Goal: Task Accomplishment & Management: Use online tool/utility

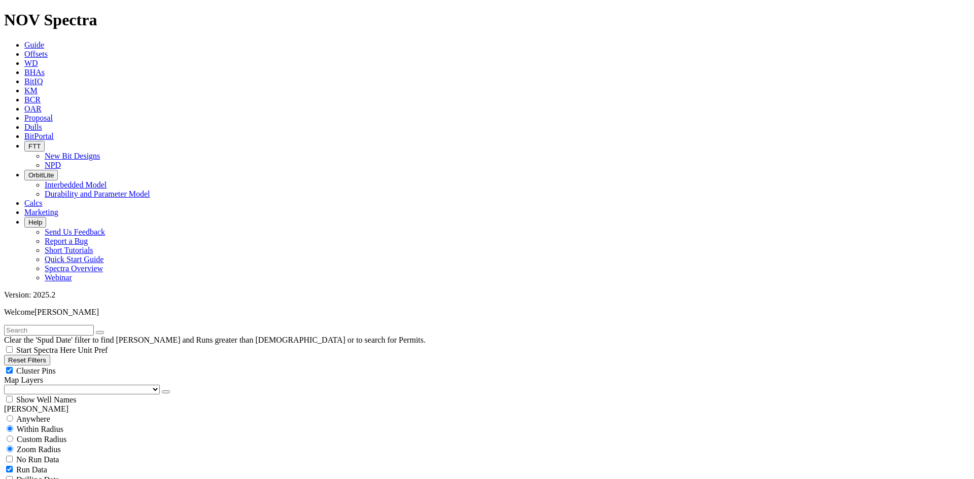
scroll to position [355, 0]
select select
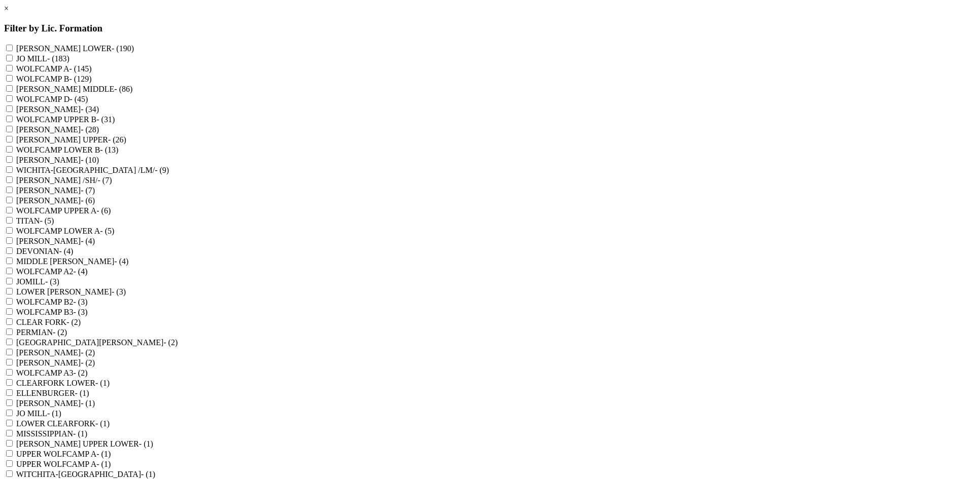
click at [88, 103] on label "WOLFCAMP D - (45)" at bounding box center [52, 99] width 72 height 9
click at [13, 102] on D "WOLFCAMP D - (45)" at bounding box center [9, 98] width 7 height 7
checkbox D "true"
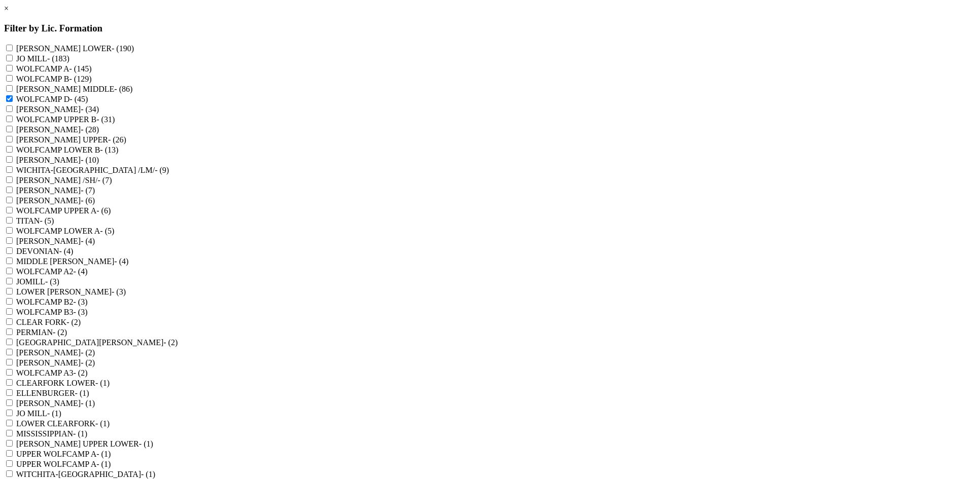
checkbox D2 "true"
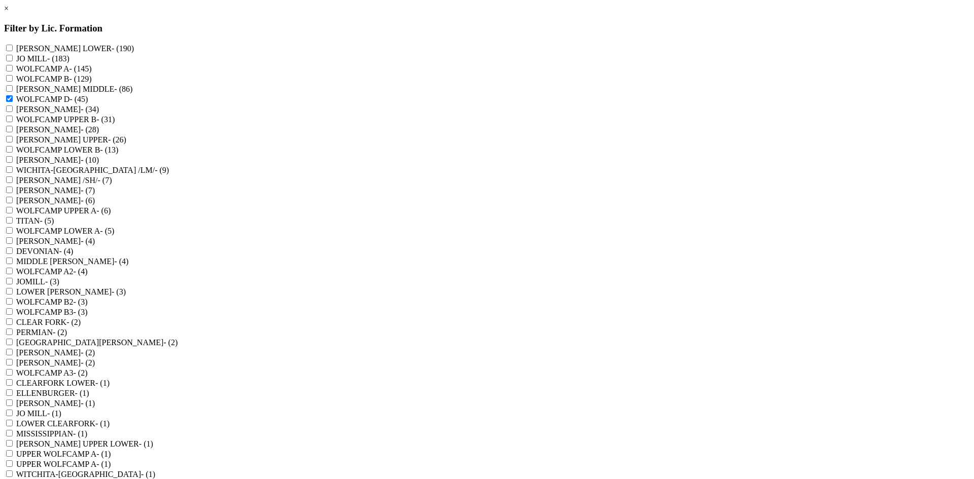
checkbox C "true"
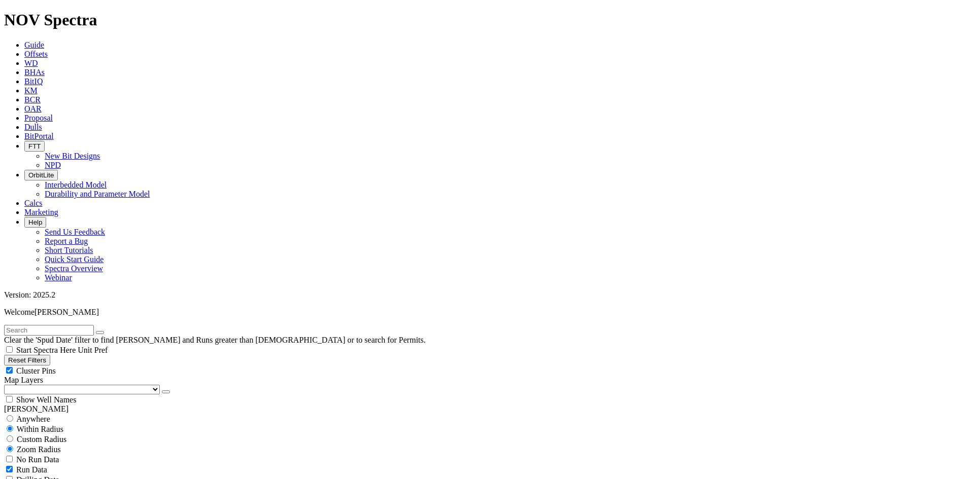
click at [56, 367] on span "Cluster Pins" at bounding box center [36, 371] width 40 height 9
checkbox input "false"
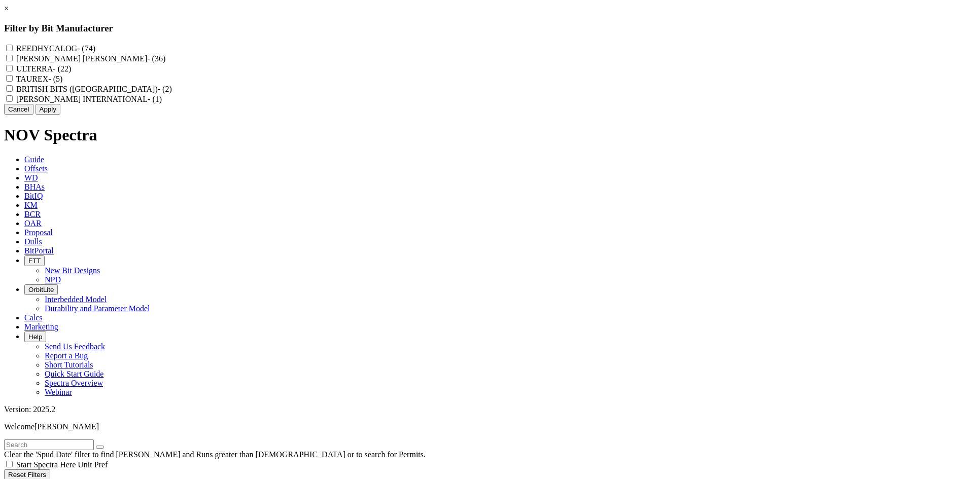
click at [95, 48] on label "REEDHYCALOG - (74)" at bounding box center [55, 48] width 79 height 9
click at [13, 48] on input "REEDHYCALOG - (74)" at bounding box center [9, 48] width 7 height 7
checkbox input "true"
click at [60, 115] on button "Apply" at bounding box center [48, 109] width 25 height 11
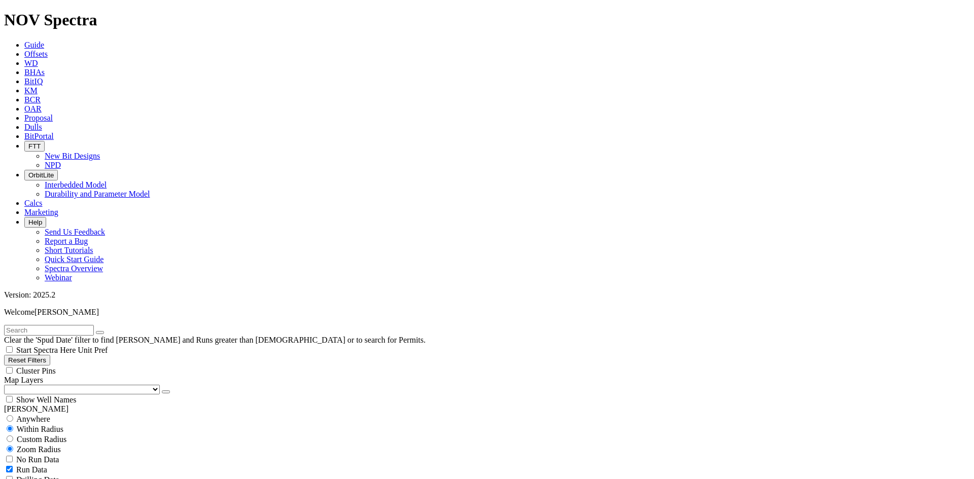
scroll to position [2007, 0]
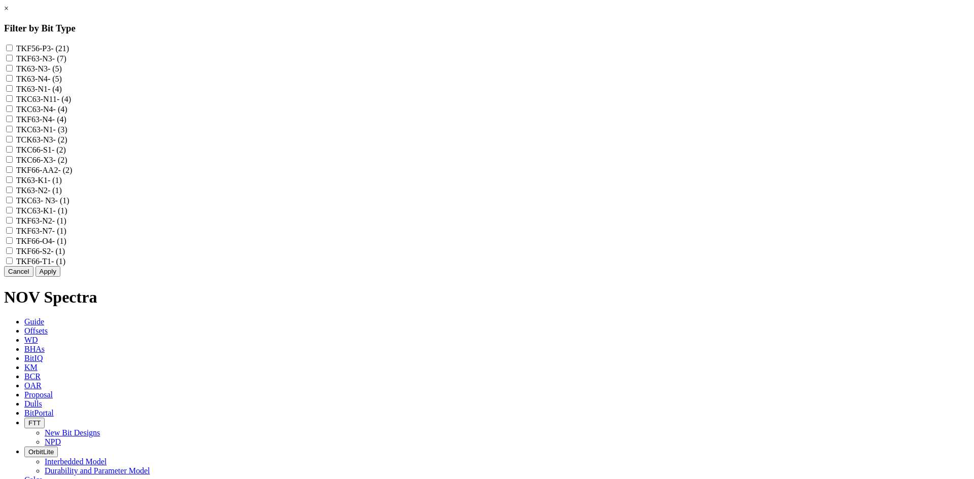
click at [66, 62] on label "TKF63-N3 - (7)" at bounding box center [41, 58] width 50 height 9
click at [13, 61] on input "TKF63-N3 - (7)" at bounding box center [9, 58] width 7 height 7
checkbox input "true"
click at [62, 73] on label "TK63-N3 - (5)" at bounding box center [39, 68] width 46 height 9
click at [13, 72] on input "TK63-N3 - (5)" at bounding box center [9, 68] width 7 height 7
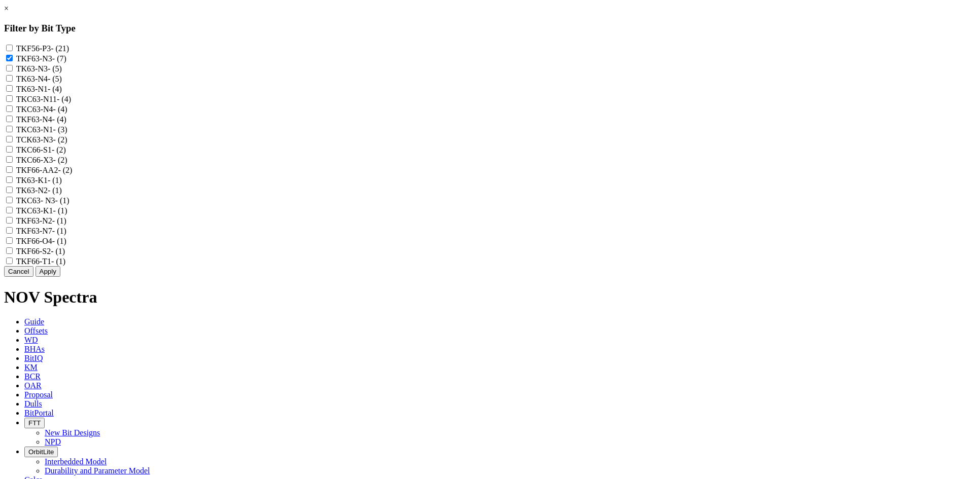
checkbox input "true"
click at [62, 83] on label "TK63-N4 - (5)" at bounding box center [39, 79] width 46 height 9
click at [13, 82] on input "TK63-N4 - (5)" at bounding box center [9, 78] width 7 height 7
checkbox input "true"
click at [62, 93] on label "TK63-N1 - (4)" at bounding box center [39, 89] width 46 height 9
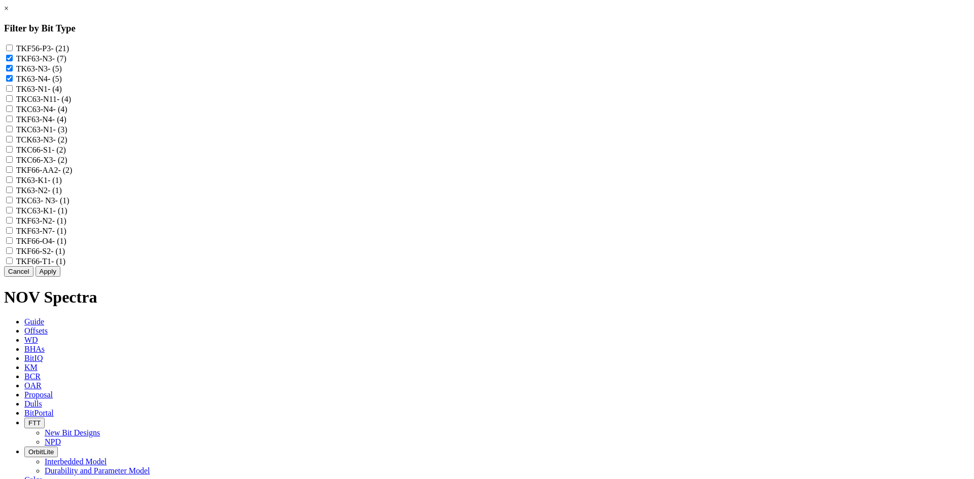
click at [13, 92] on input "TK63-N1 - (4)" at bounding box center [9, 88] width 7 height 7
checkbox input "true"
click at [71, 103] on label "TKC63-N11 - (4)" at bounding box center [43, 99] width 55 height 9
click at [13, 102] on input "TKC63-N11 - (4)" at bounding box center [9, 98] width 7 height 7
checkbox input "true"
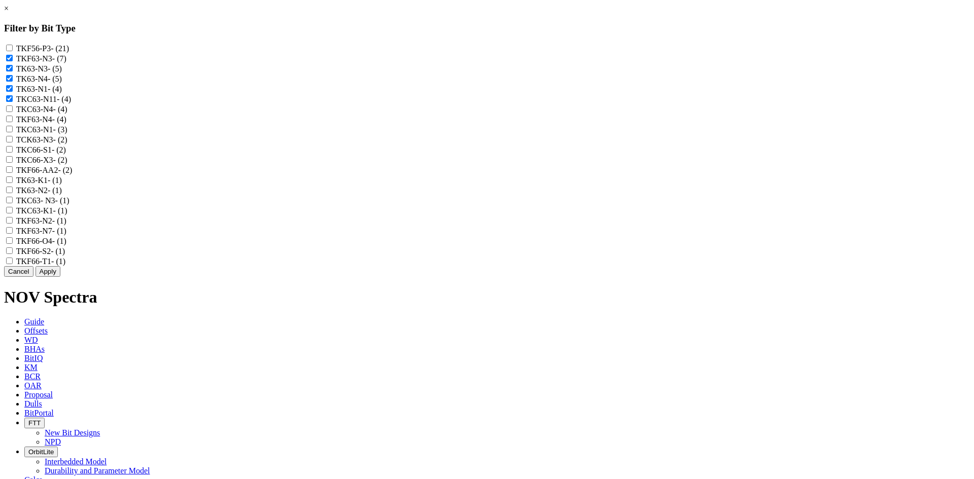
click at [67, 114] on label "TKC63-N4 - (4)" at bounding box center [41, 109] width 51 height 9
click at [13, 112] on input "TKC63-N4 - (4)" at bounding box center [9, 109] width 7 height 7
checkbox input "true"
click at [66, 124] on label "TKF63-N4 - (4)" at bounding box center [41, 119] width 50 height 9
click at [13, 122] on input "TKF63-N4 - (4)" at bounding box center [9, 119] width 7 height 7
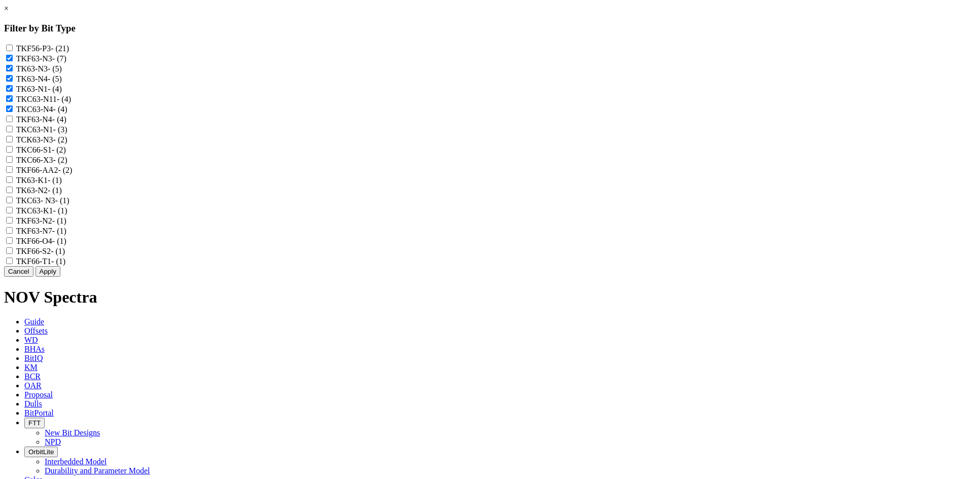
checkbox input "true"
click at [67, 134] on label "TKC63-N1 - (3)" at bounding box center [41, 129] width 51 height 9
click at [13, 132] on input "TKC63-N1 - (3)" at bounding box center [9, 129] width 7 height 7
checkbox input "true"
click at [67, 144] on label "TCK63-N3 - (2)" at bounding box center [41, 139] width 51 height 9
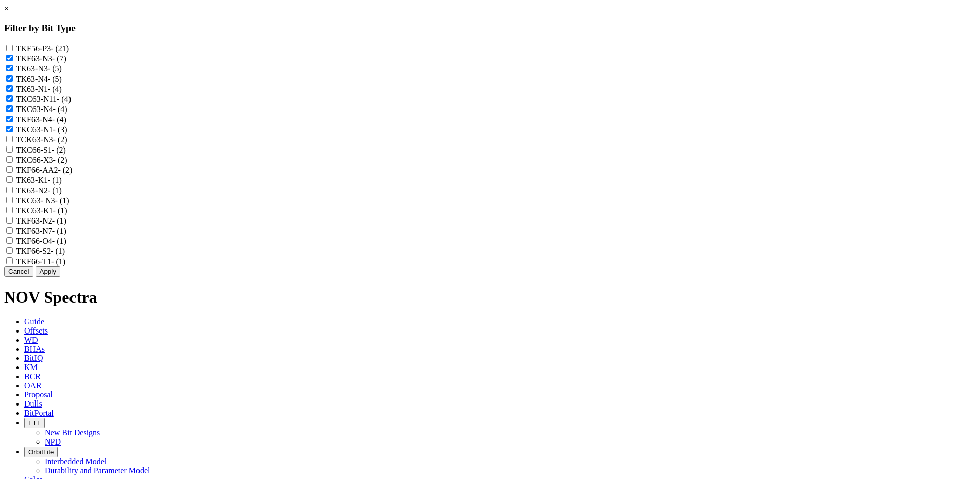
click at [13, 143] on input "TCK63-N3 - (2)" at bounding box center [9, 139] width 7 height 7
checkbox input "true"
click at [62, 195] on label "TK63-N2 - (1)" at bounding box center [39, 190] width 46 height 9
click at [13, 193] on input "TK63-N2 - (1)" at bounding box center [9, 190] width 7 height 7
checkbox input "true"
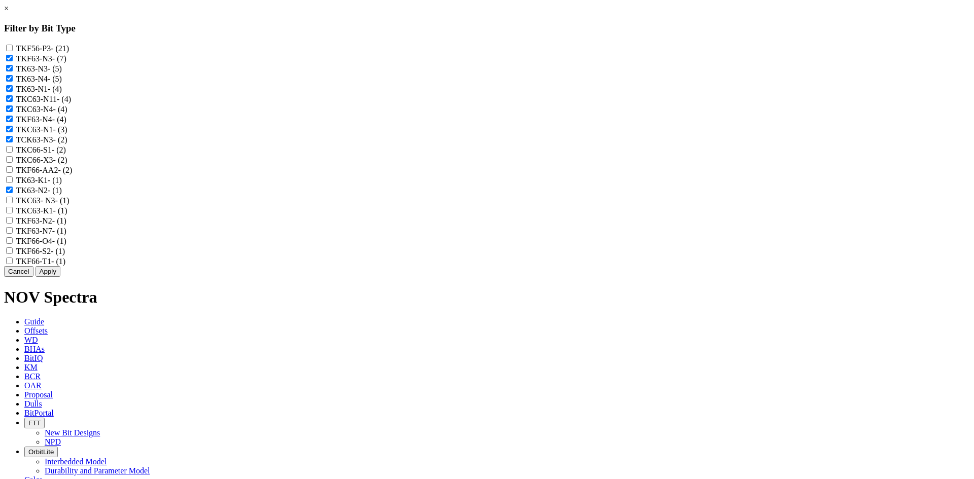
click at [69, 205] on label "TKC63- N3 - (1)" at bounding box center [42, 200] width 53 height 9
click at [13, 203] on N3 "TKC63- N3 - (1)" at bounding box center [9, 200] width 7 height 7
checkbox N3 "true"
click at [66, 225] on label "TKF63-N2 - (1)" at bounding box center [41, 221] width 50 height 9
click at [13, 224] on input "TKF63-N2 - (1)" at bounding box center [9, 220] width 7 height 7
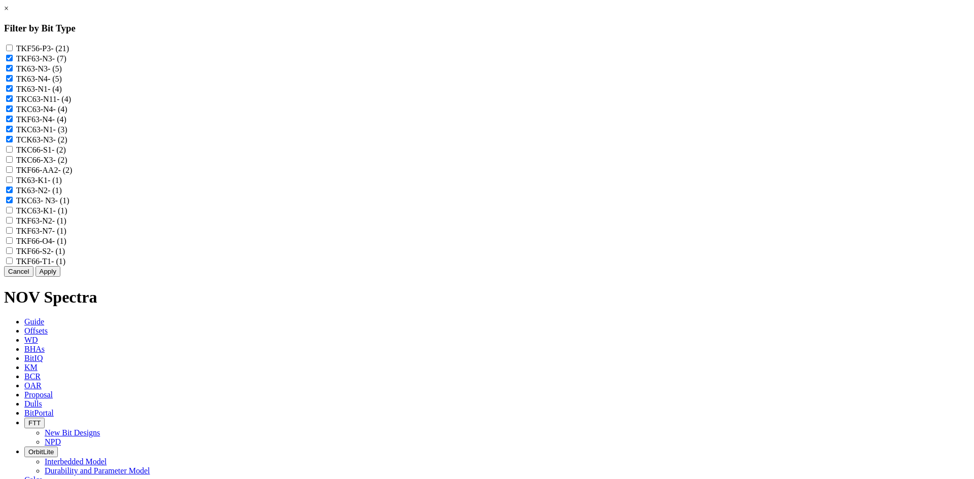
checkbox input "true"
click at [66, 235] on label "TKF63-N7 - (1)" at bounding box center [41, 231] width 50 height 9
click at [13, 234] on input "TKF63-N7 - (1)" at bounding box center [9, 230] width 7 height 7
checkbox input "true"
click at [60, 277] on button "Apply" at bounding box center [48, 271] width 25 height 11
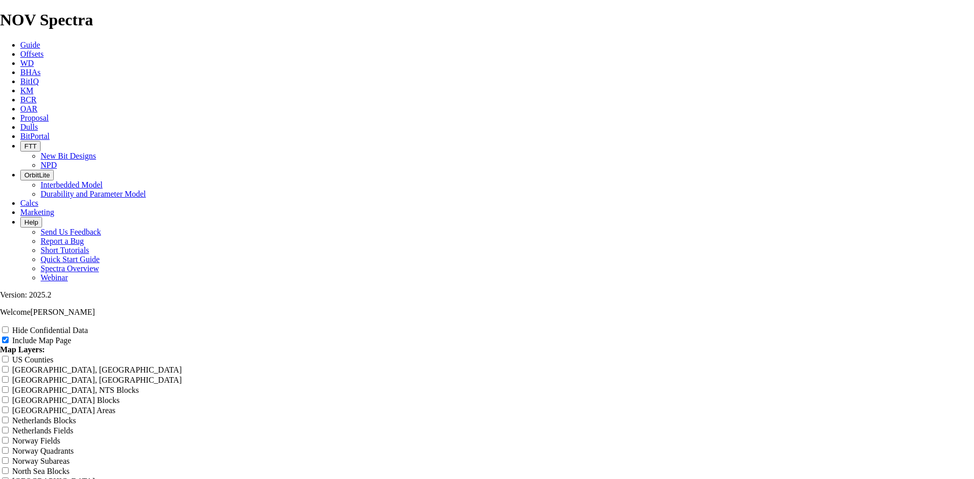
click at [88, 326] on label "Hide Confidential Data" at bounding box center [50, 330] width 76 height 9
click at [9, 327] on input "Hide Confidential Data" at bounding box center [5, 330] width 7 height 7
checkbox input "true"
drag, startPoint x: 597, startPoint y: 73, endPoint x: 343, endPoint y: 59, distance: 254.0
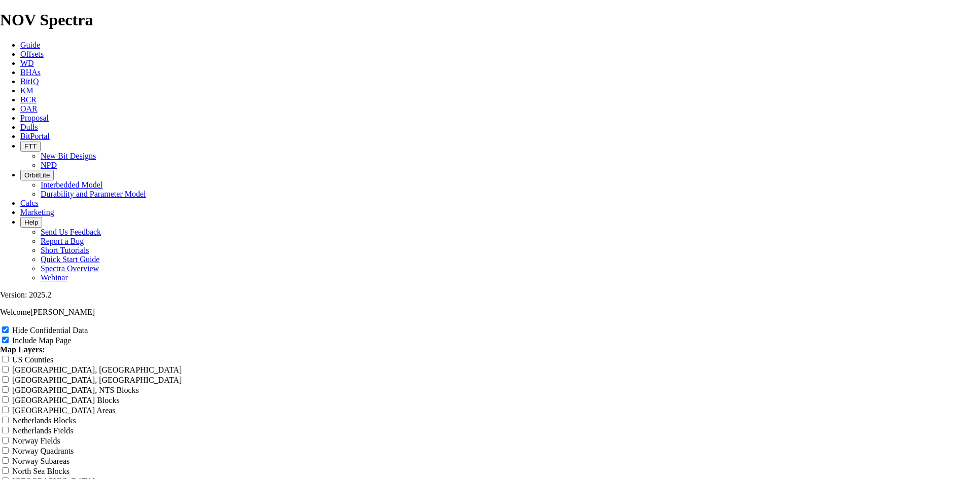
type input "&"
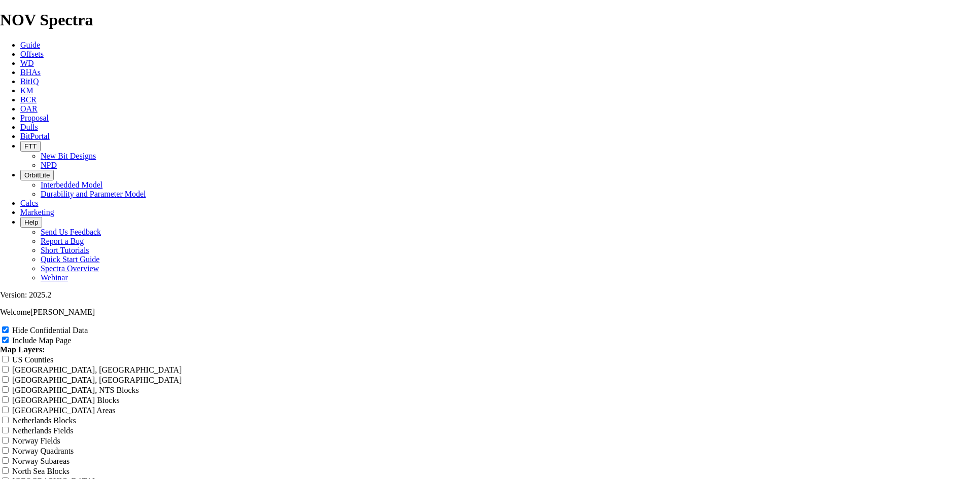
type input "&"
type input "&."
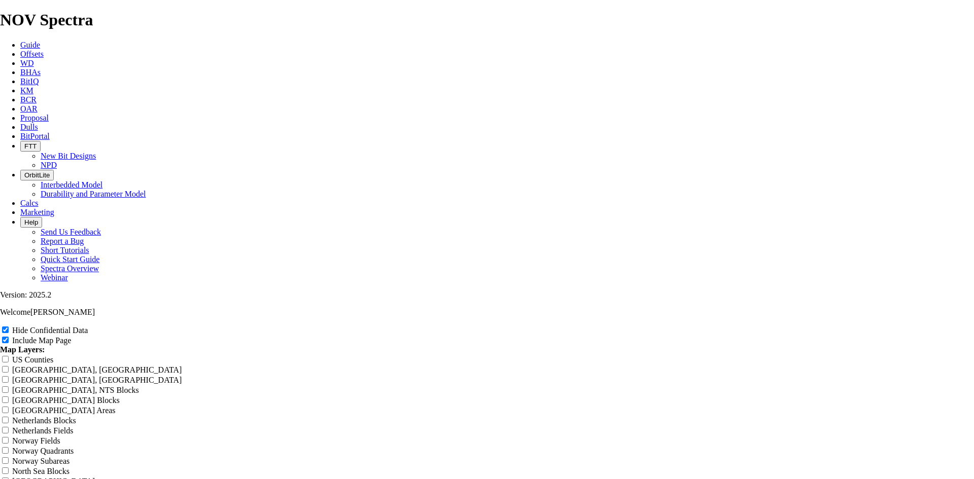
type input "&."
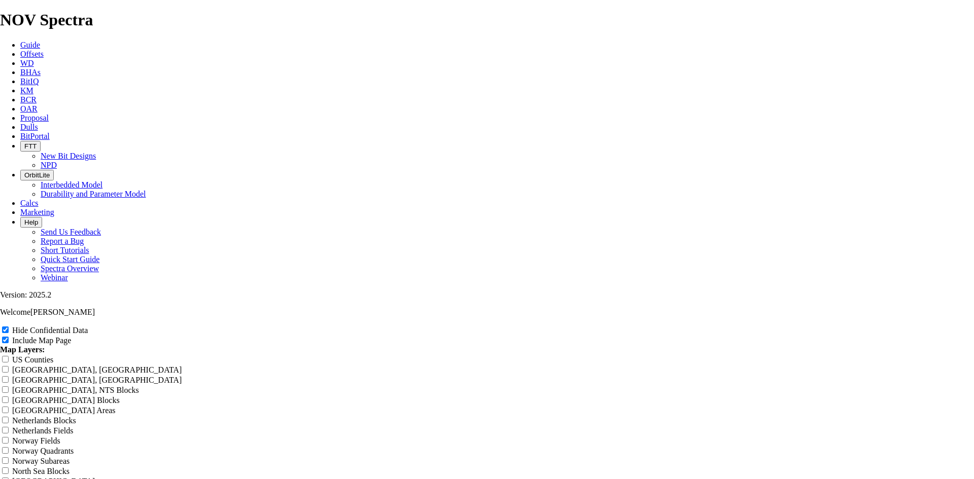
type input "&."
type input "&.8"
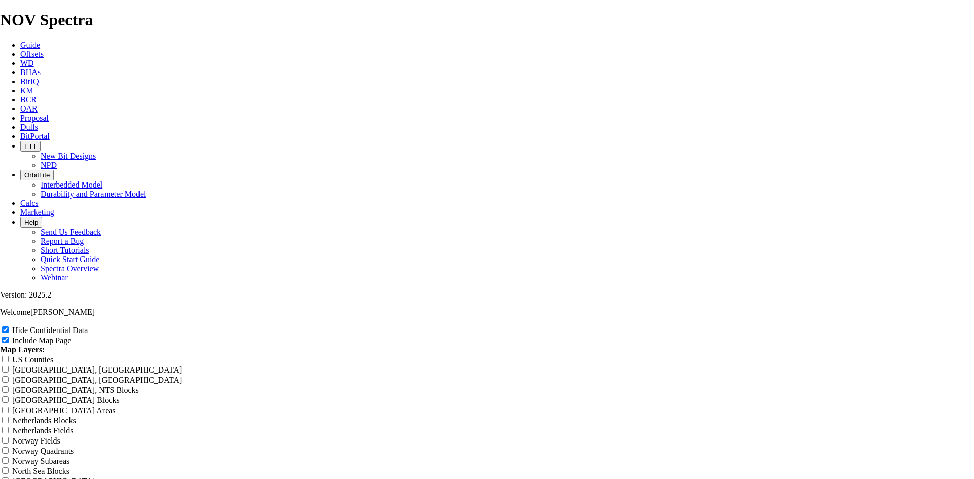
type input "&.8"
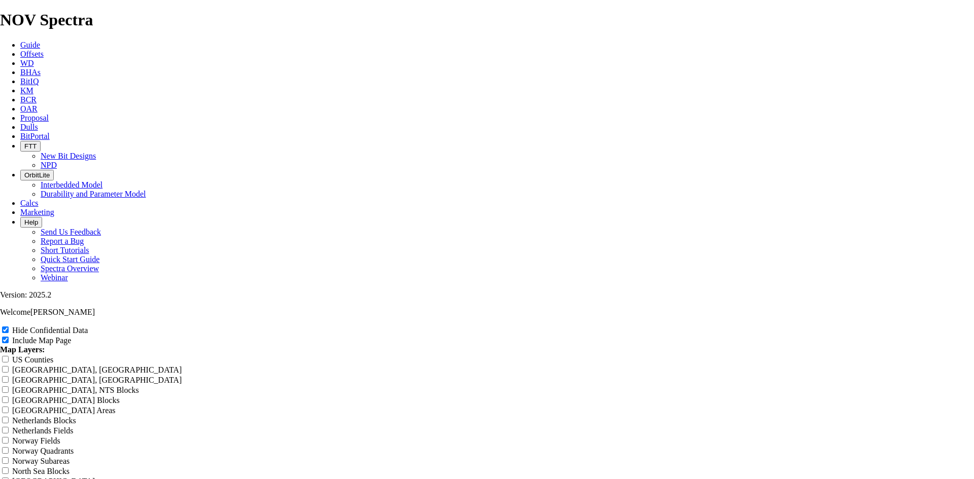
type input "&.8"
type input "&.88"
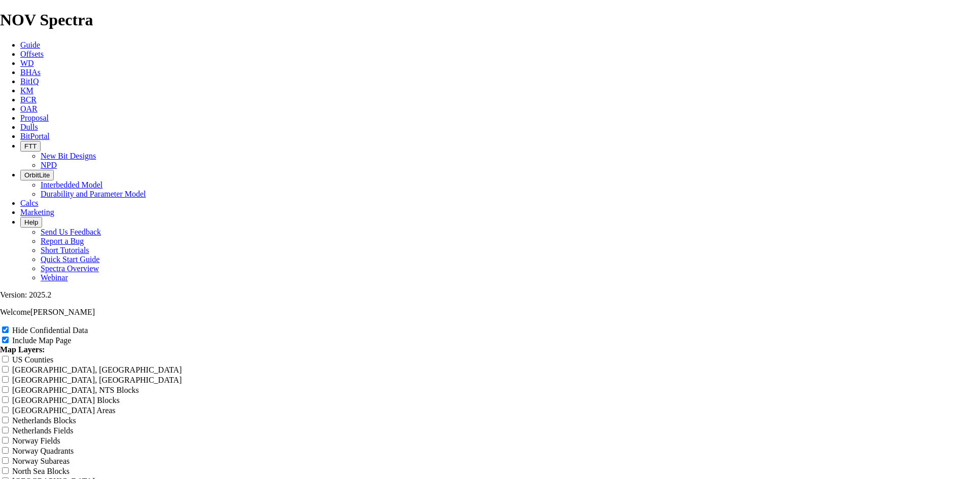
type input "&.88"
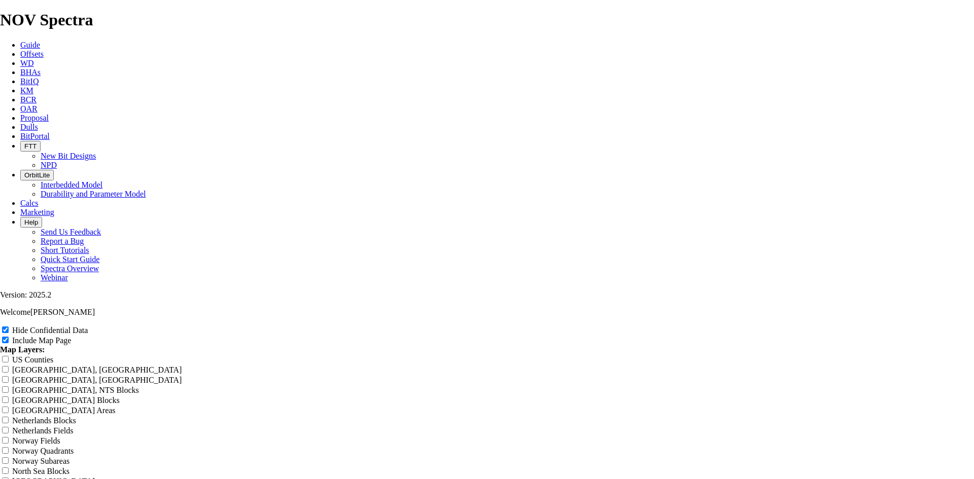
type input "&.88"
type input "&.88 T"
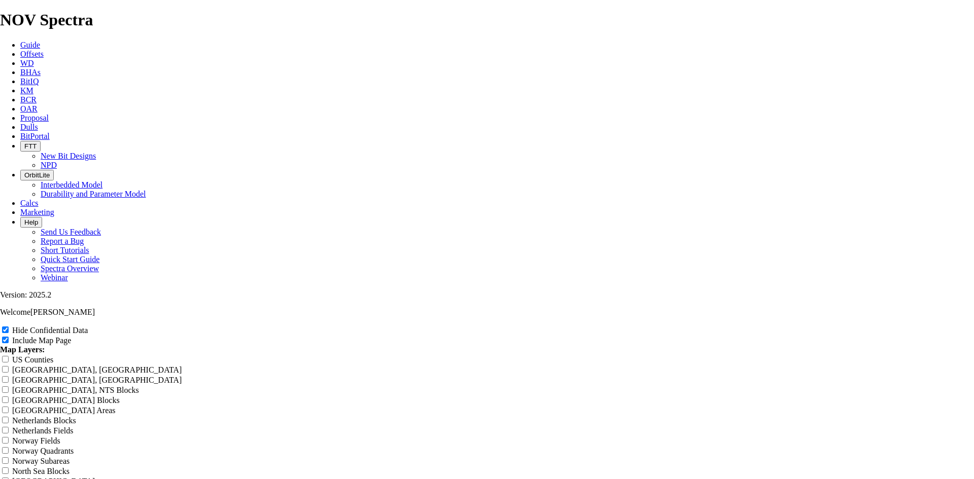
type input "&.88 T"
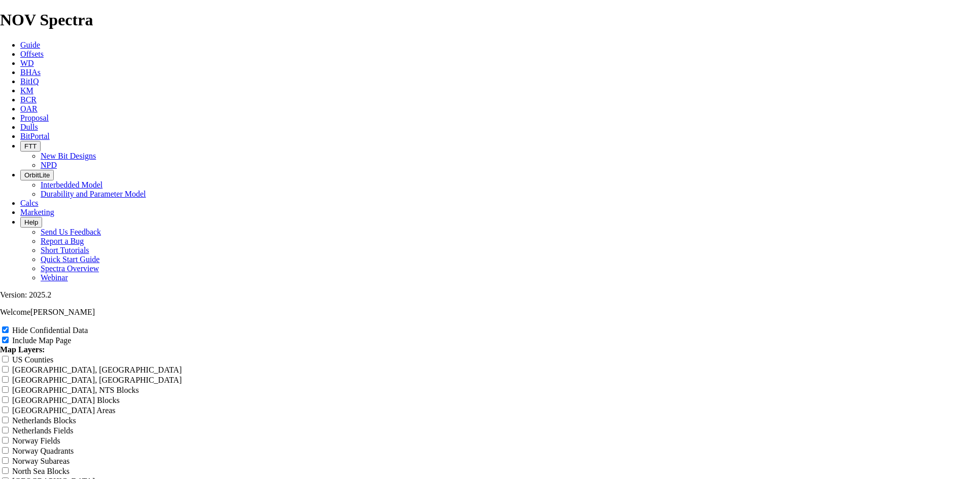
type input "&.88 TK"
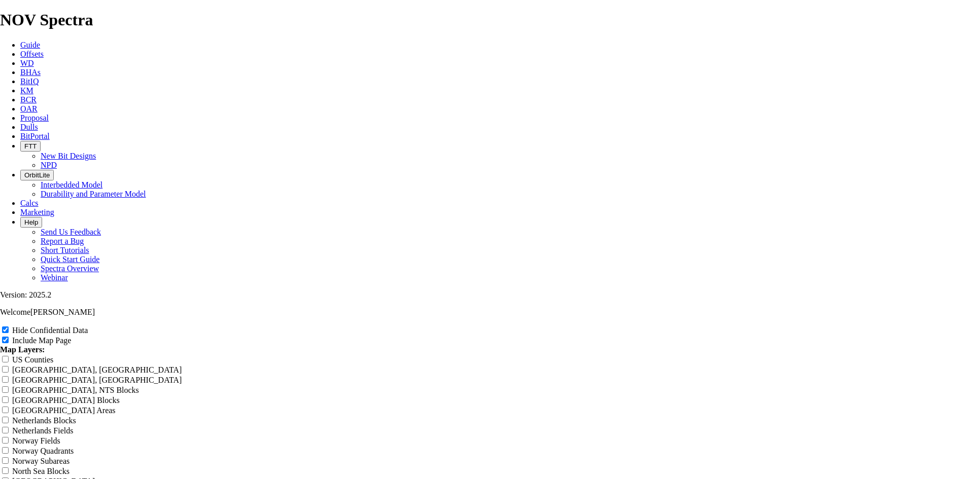
type input "&.88 TK"
type input "&.88 TKF"
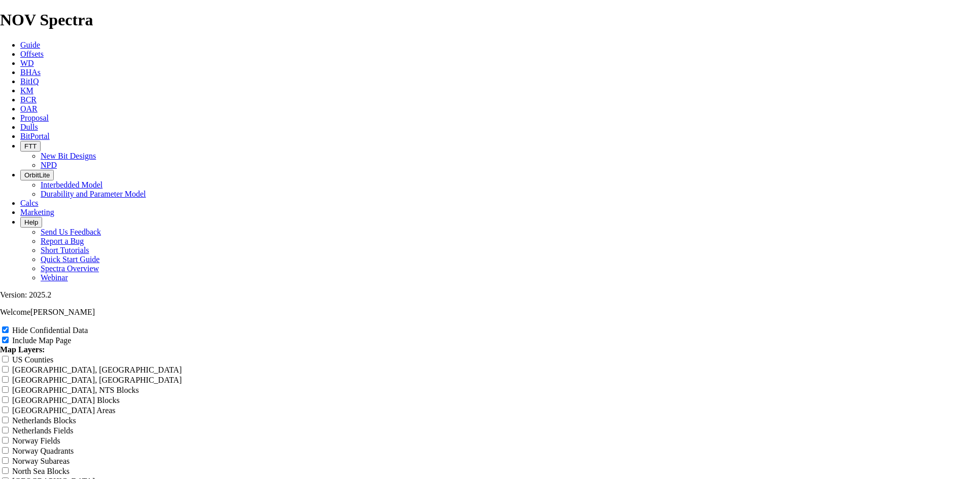
type input "&.88 TKF"
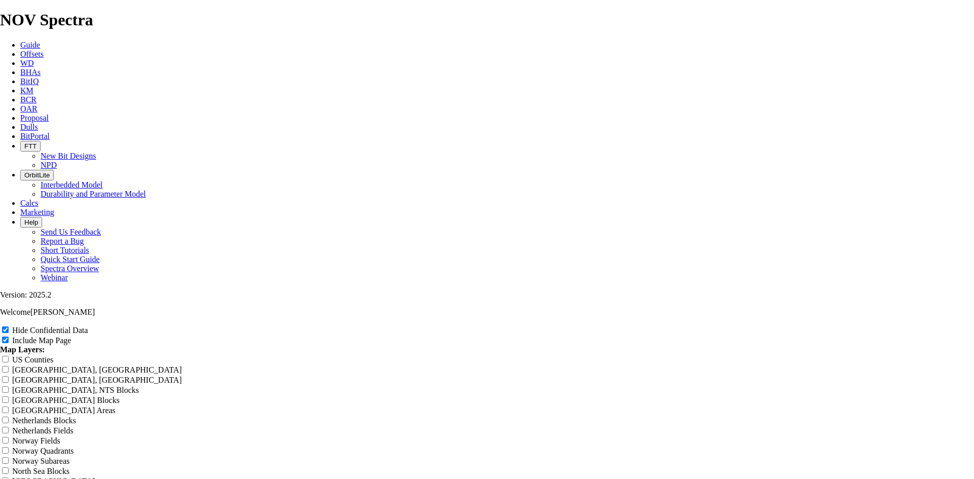
type input "&.88 TKF"
type input "&.88 TKF6"
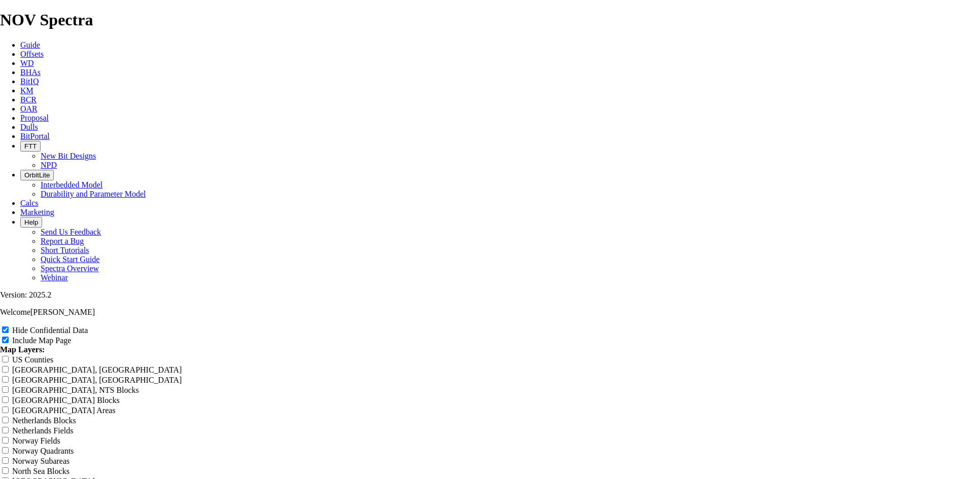
type input "&.88 TKF6"
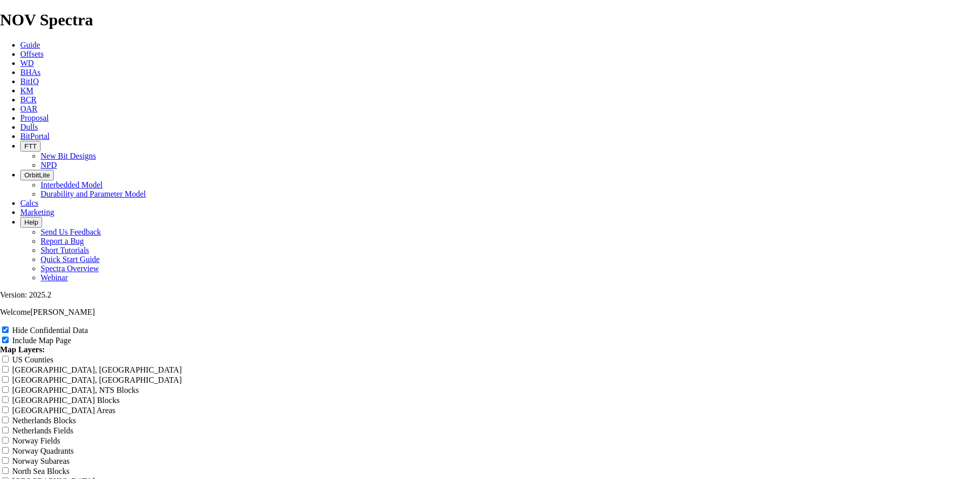
type input "&.88 TKF6"
type input "&.88 TKF63"
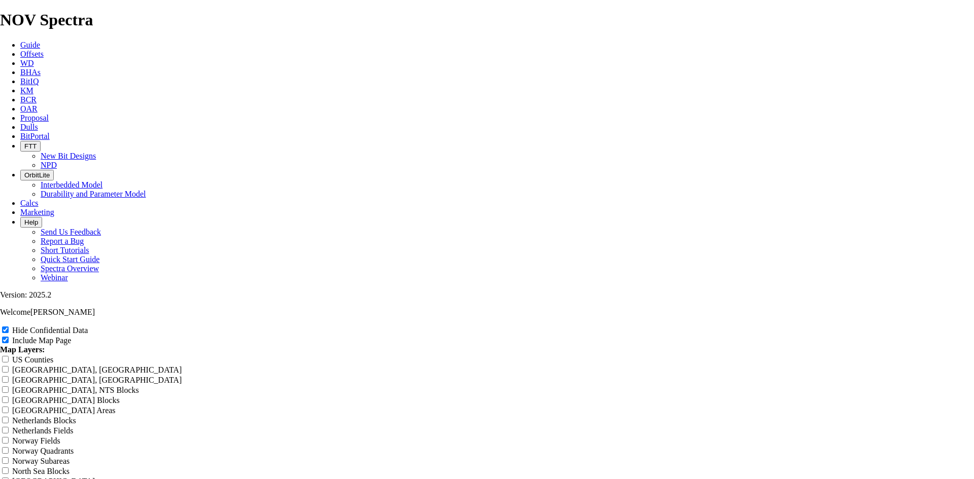
type input "&.88 TKF63"
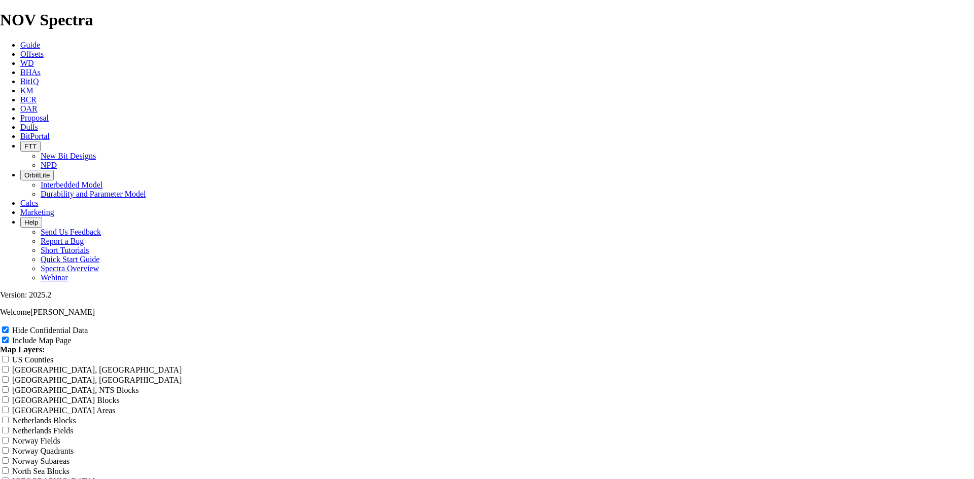
type input "&.88 TKF63"
type input ".88 TKF63"
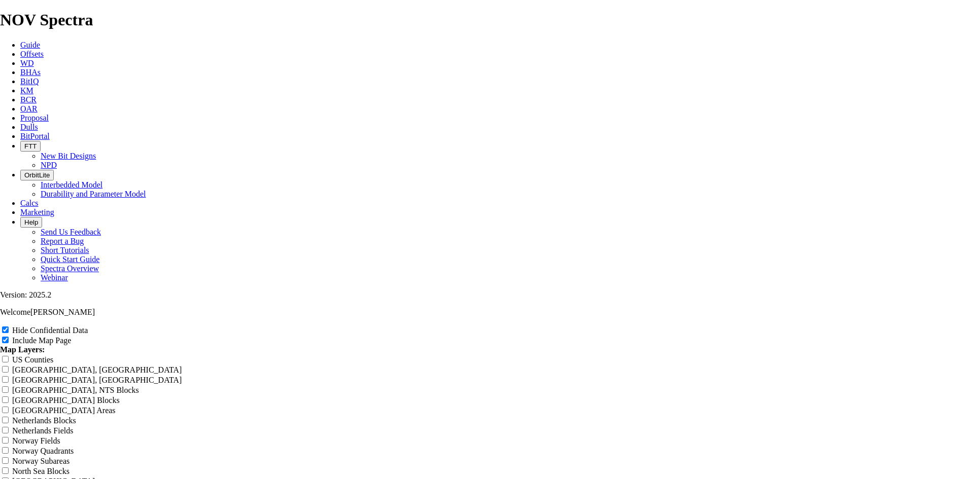
type input ".88 TKF63"
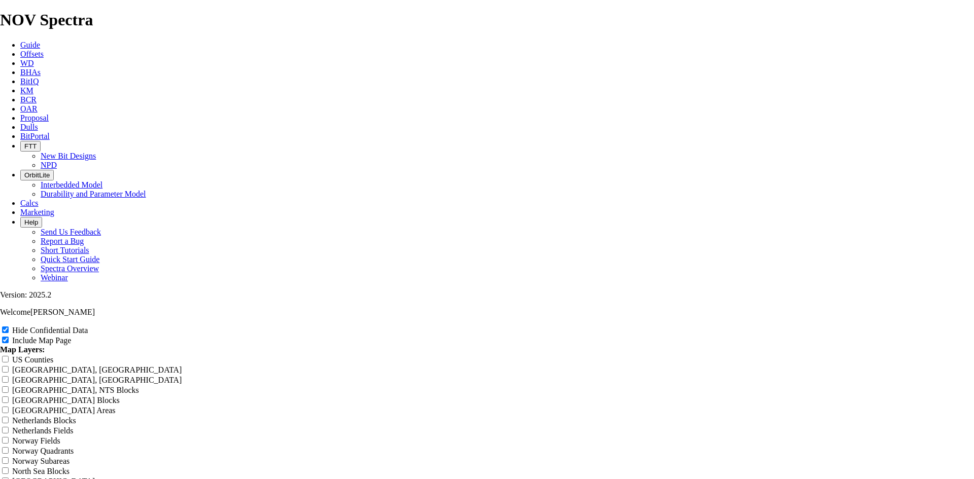
type input "7.88 TKF63"
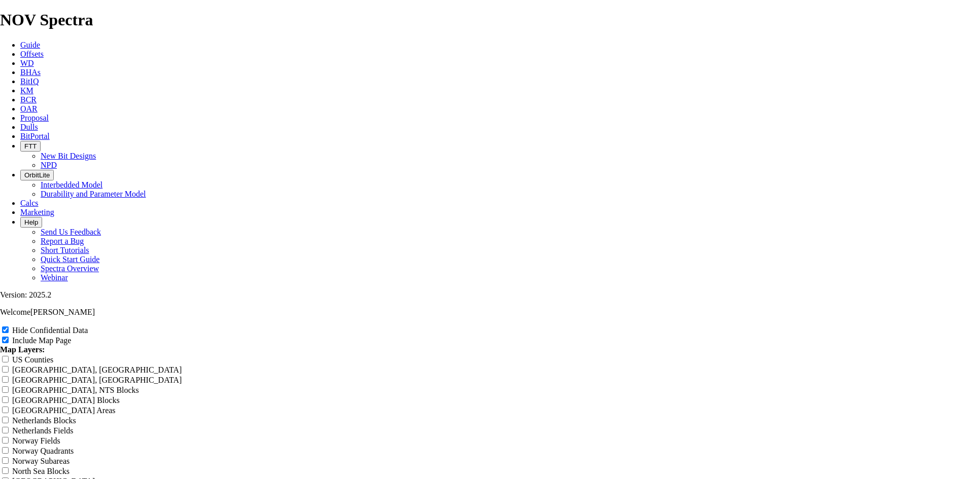
type input "7.88 TKF63"
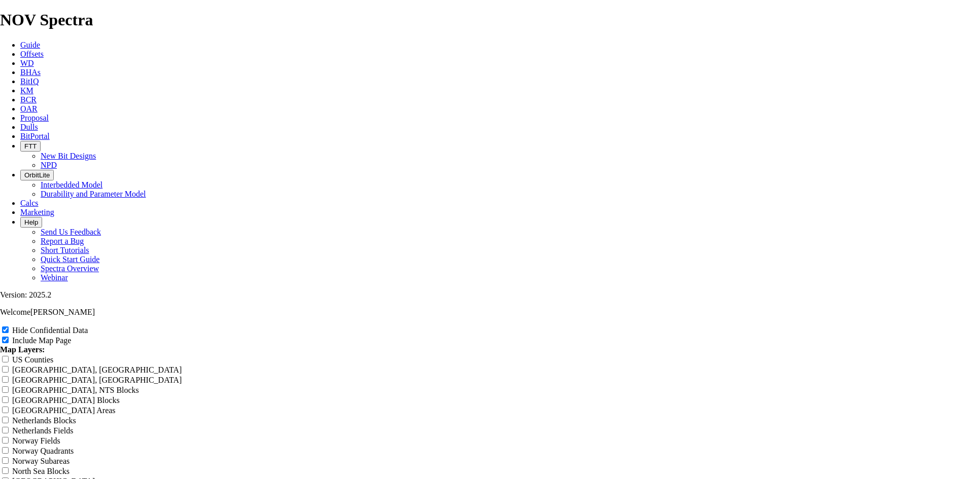
type input "7.88 TKF63-"
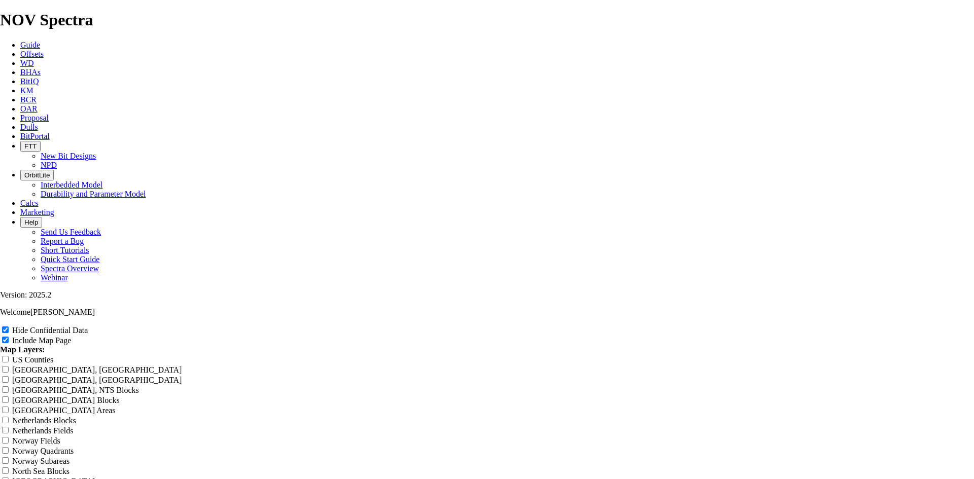
type input "7.88 TKF63-"
type input "7.88 TKF63-N"
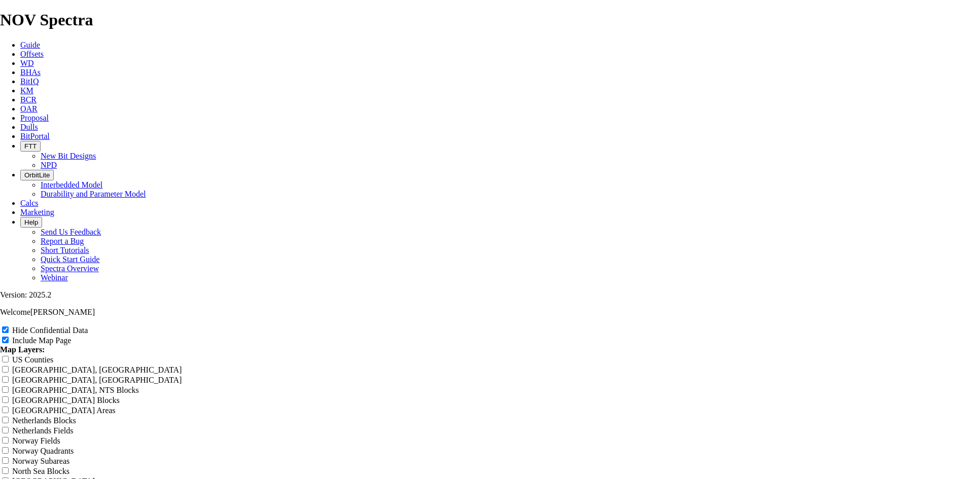
type input "7.88 TKF63-N"
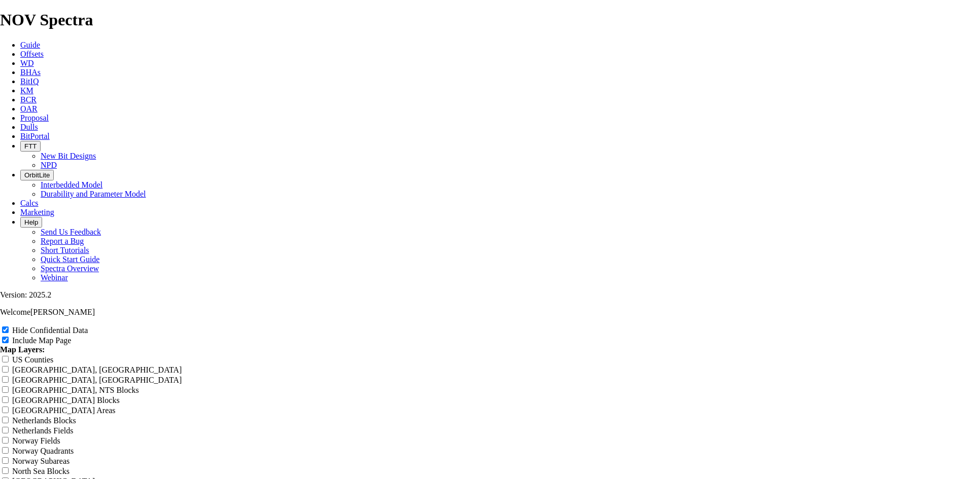
type input "7.88 TKF63-N"
type input "7.88 TKF63-N W"
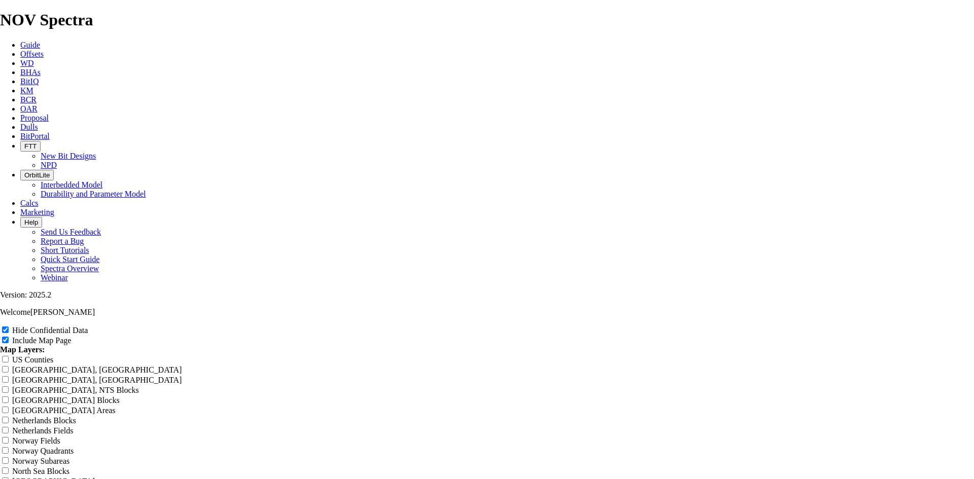
type input "7.88 TKF63-N W"
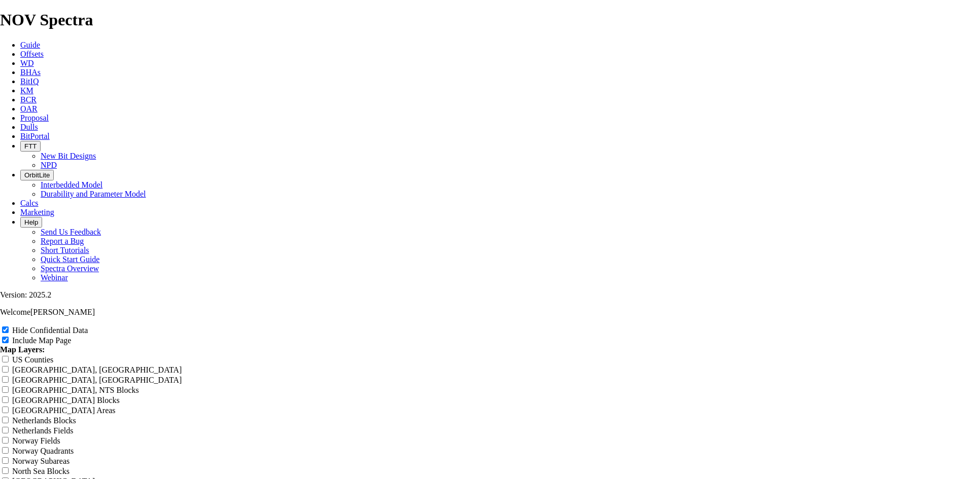
type input "7.88 TKF63-N W"
type input "7.88 TKF63-N WC"
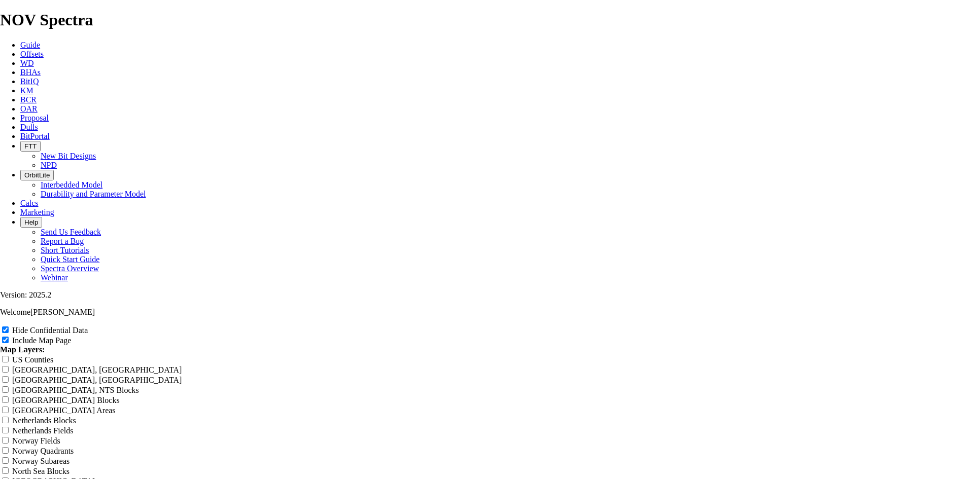
type input "7.88 TKF63-N WC"
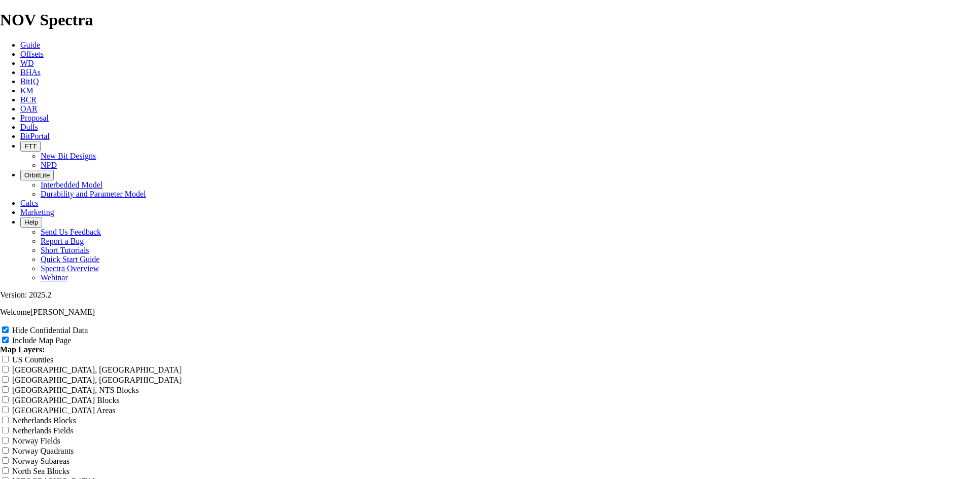
type input "7.88 TKF63-N WC"
type input "7.88 TKF63-N WCD"
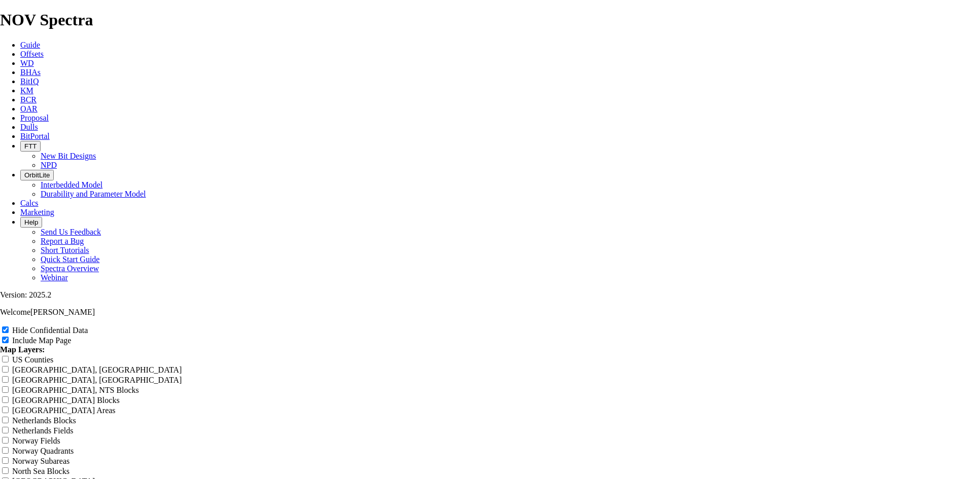
type input "7.88 TKF63-N WCD"
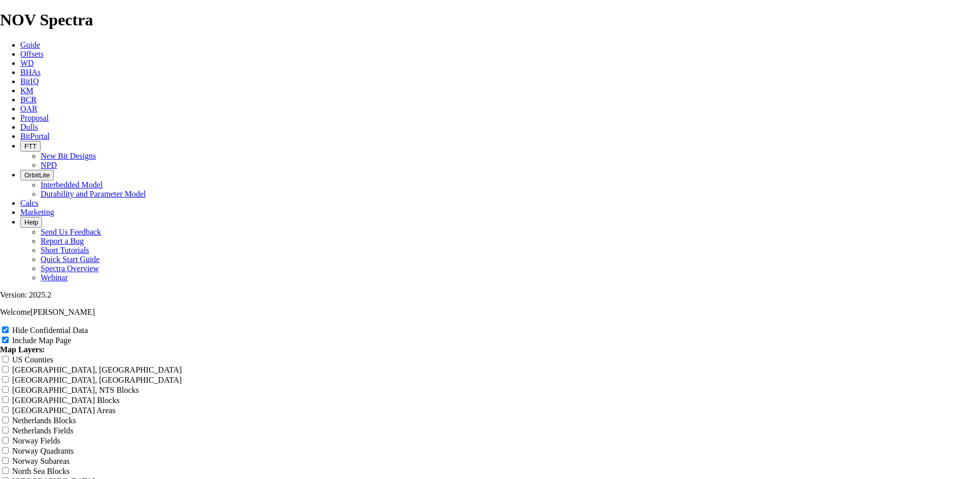
type input "7.88 TKF63-N WCD o"
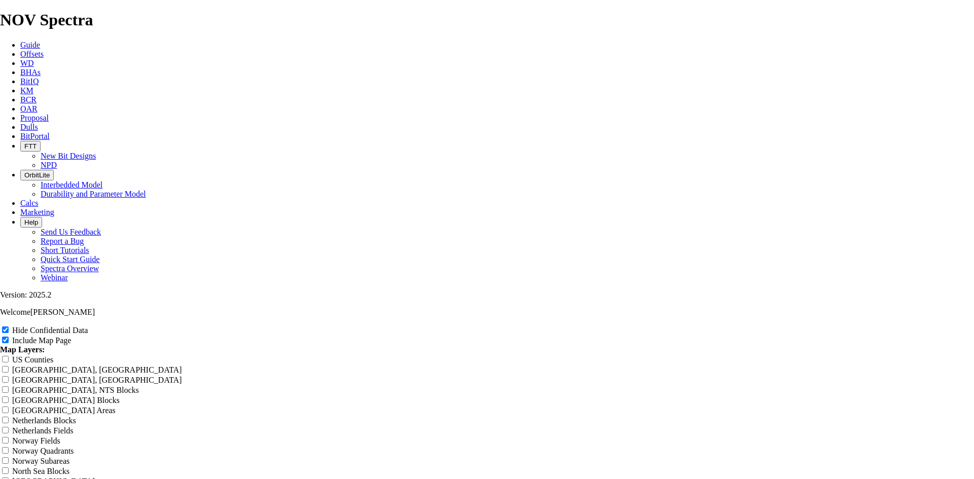
type input "7.88 TKF63-N WCD o"
type input "7.88 TKF63-N WCD of"
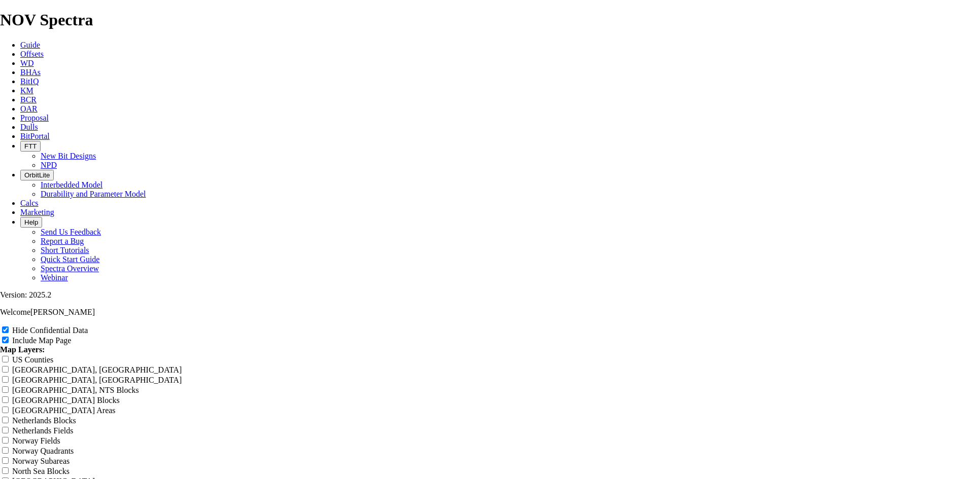
type input "7.88 TKF63-N WCD of"
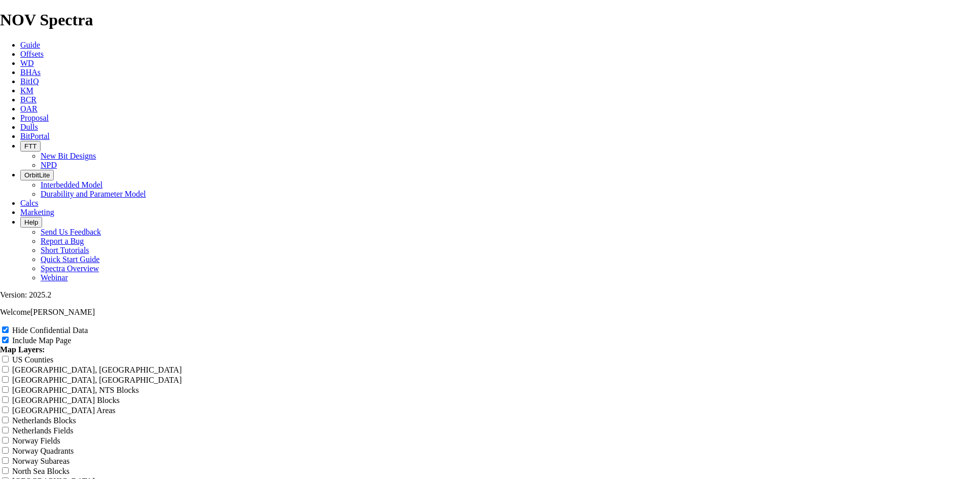
type input "7.88 TKF63-N WCD of"
type input "7.88 TKF63-N WCD off"
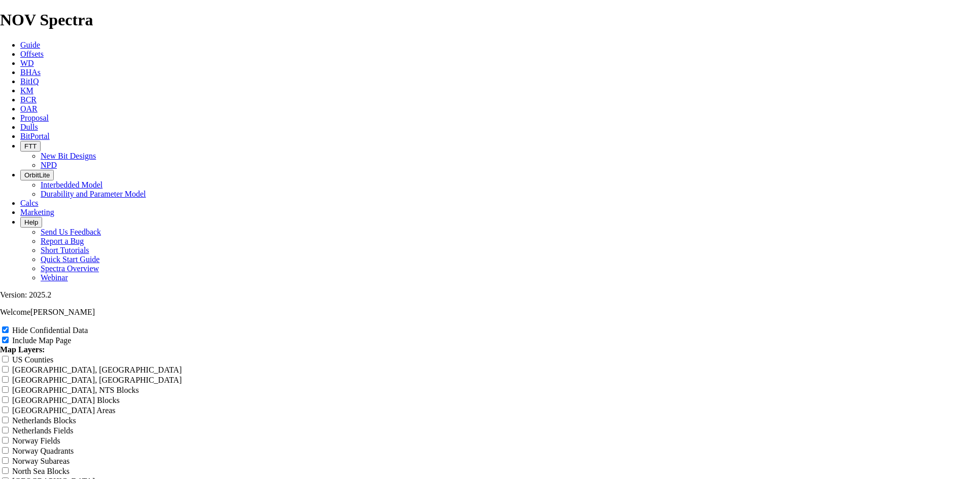
type input "7.88 TKF63-N WCD off"
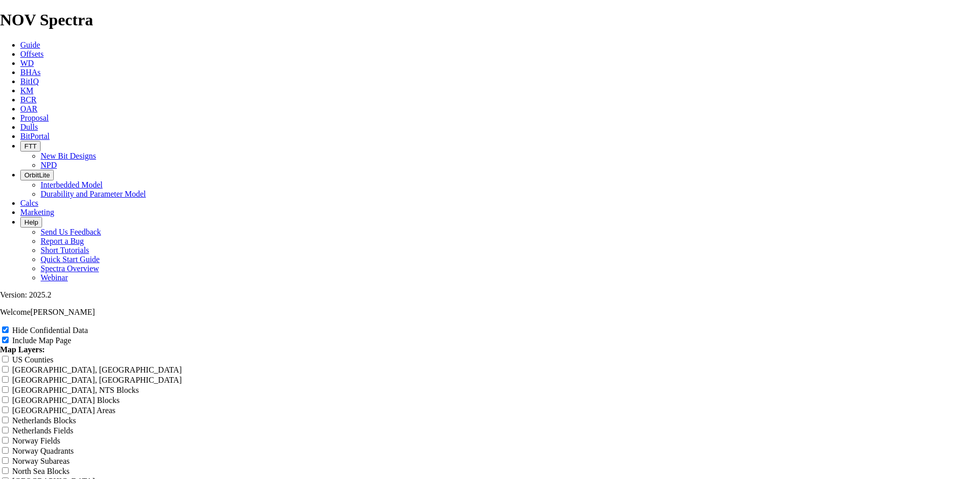
type input "7.88 TKF63-N WCD off"
type input "7.88 TKF63-N WCD offs"
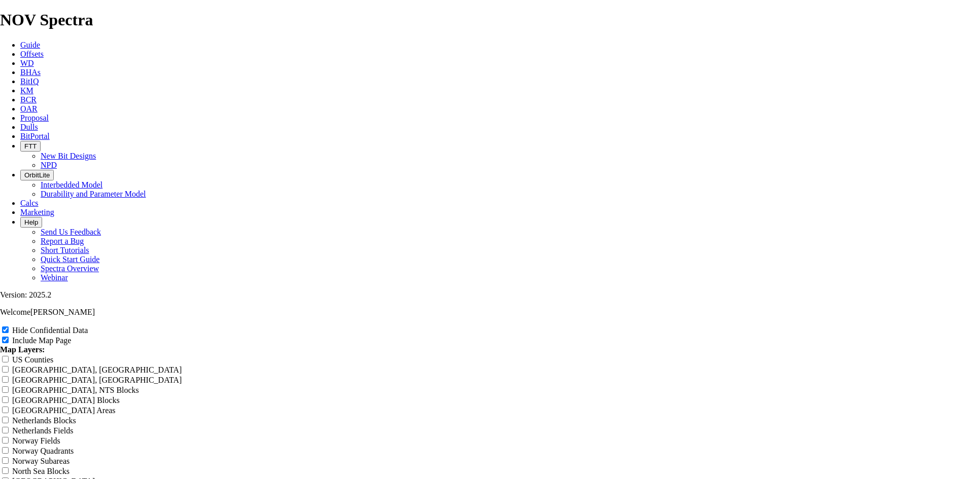
type input "7.88 TKF63-N WCD offs"
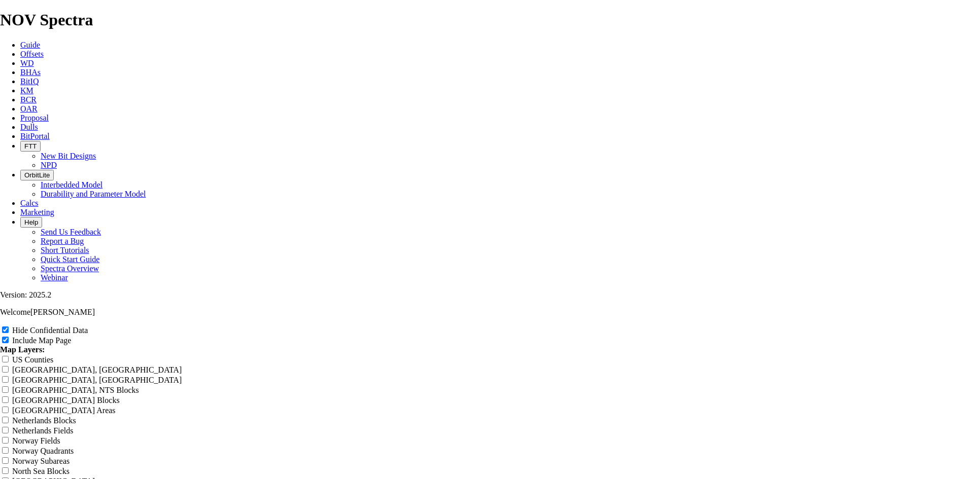
scroll to position [1065, 0]
drag, startPoint x: 498, startPoint y: 235, endPoint x: 388, endPoint y: 233, distance: 109.6
